Goal: Task Accomplishment & Management: Manage account settings

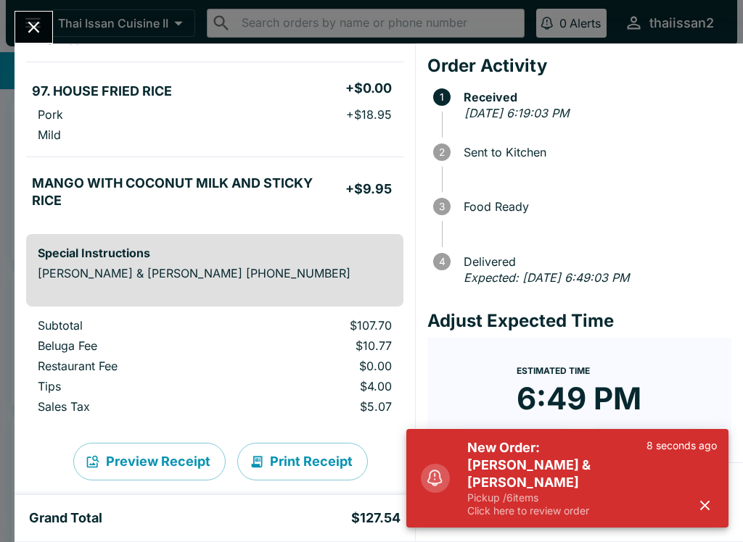
scroll to position [514, 0]
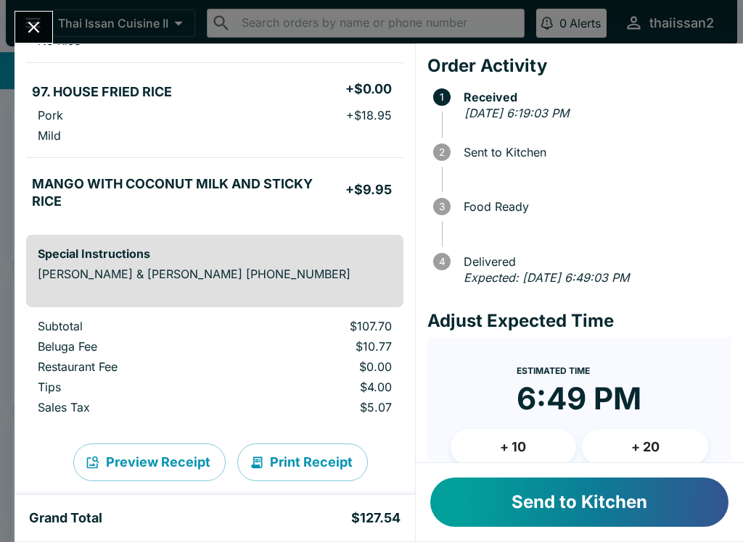
click at [529, 440] on button "+ 10" at bounding box center [513, 447] width 126 height 36
click at [566, 493] on button "Send to Kitchen" at bounding box center [579, 502] width 298 height 49
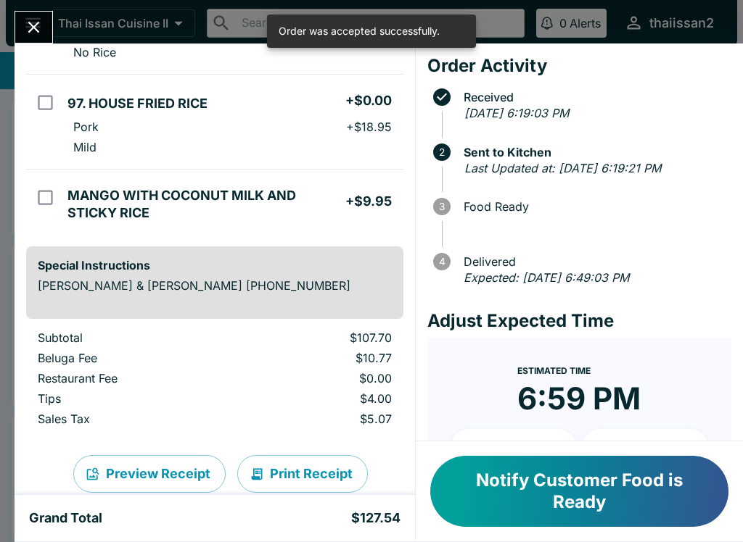
click at [44, 181] on input "orders table" at bounding box center [45, 197] width 33 height 33
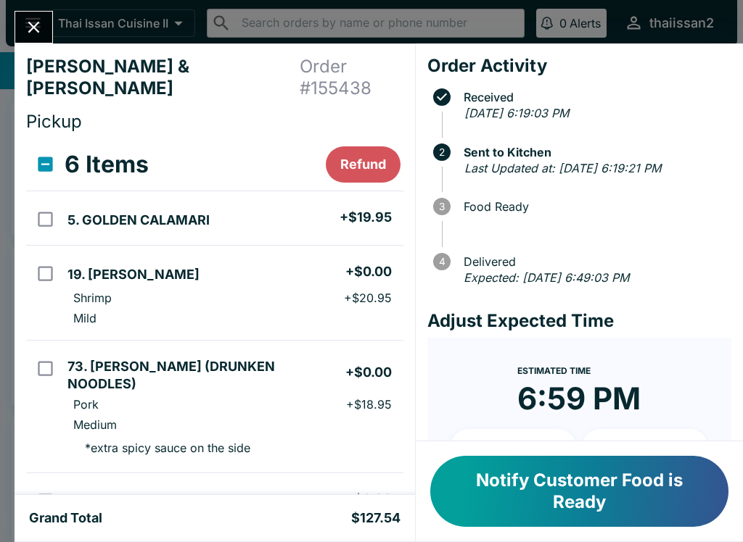
scroll to position [0, 0]
click at [355, 146] on button "Refund" at bounding box center [363, 164] width 75 height 36
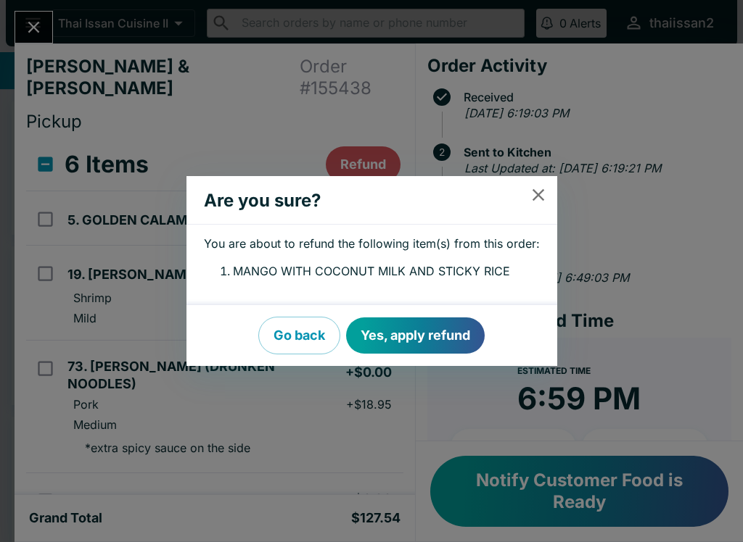
click at [439, 334] on button "Yes, apply refund" at bounding box center [415, 336] width 139 height 36
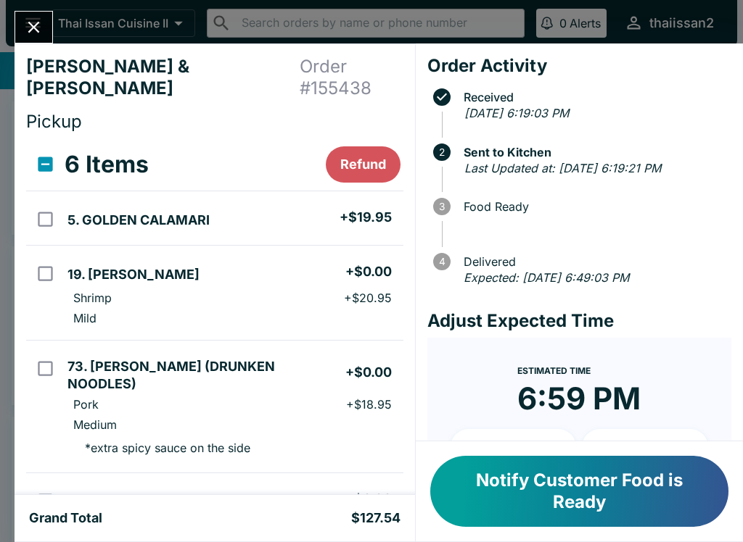
checkbox input "false"
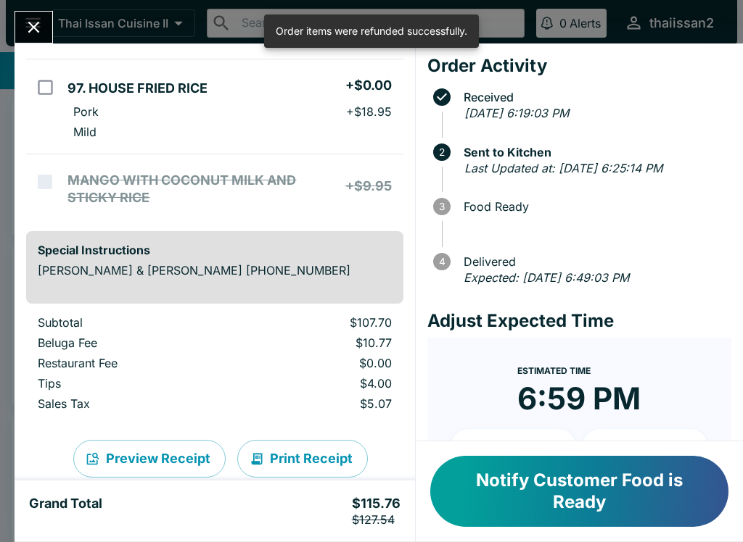
scroll to position [543, 0]
click at [313, 441] on button "Print Receipt" at bounding box center [302, 460] width 131 height 38
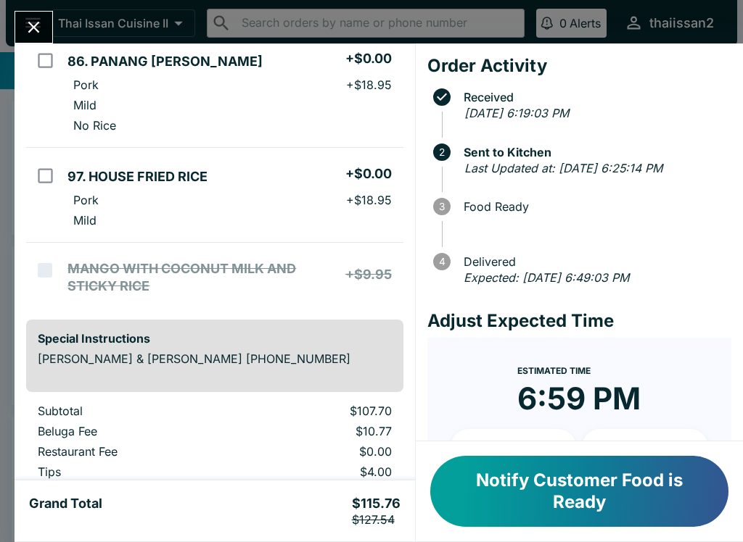
scroll to position [455, 0]
click at [571, 494] on button "Notify Customer Food is Ready" at bounding box center [579, 491] width 298 height 71
